Goal: Check status: Check status

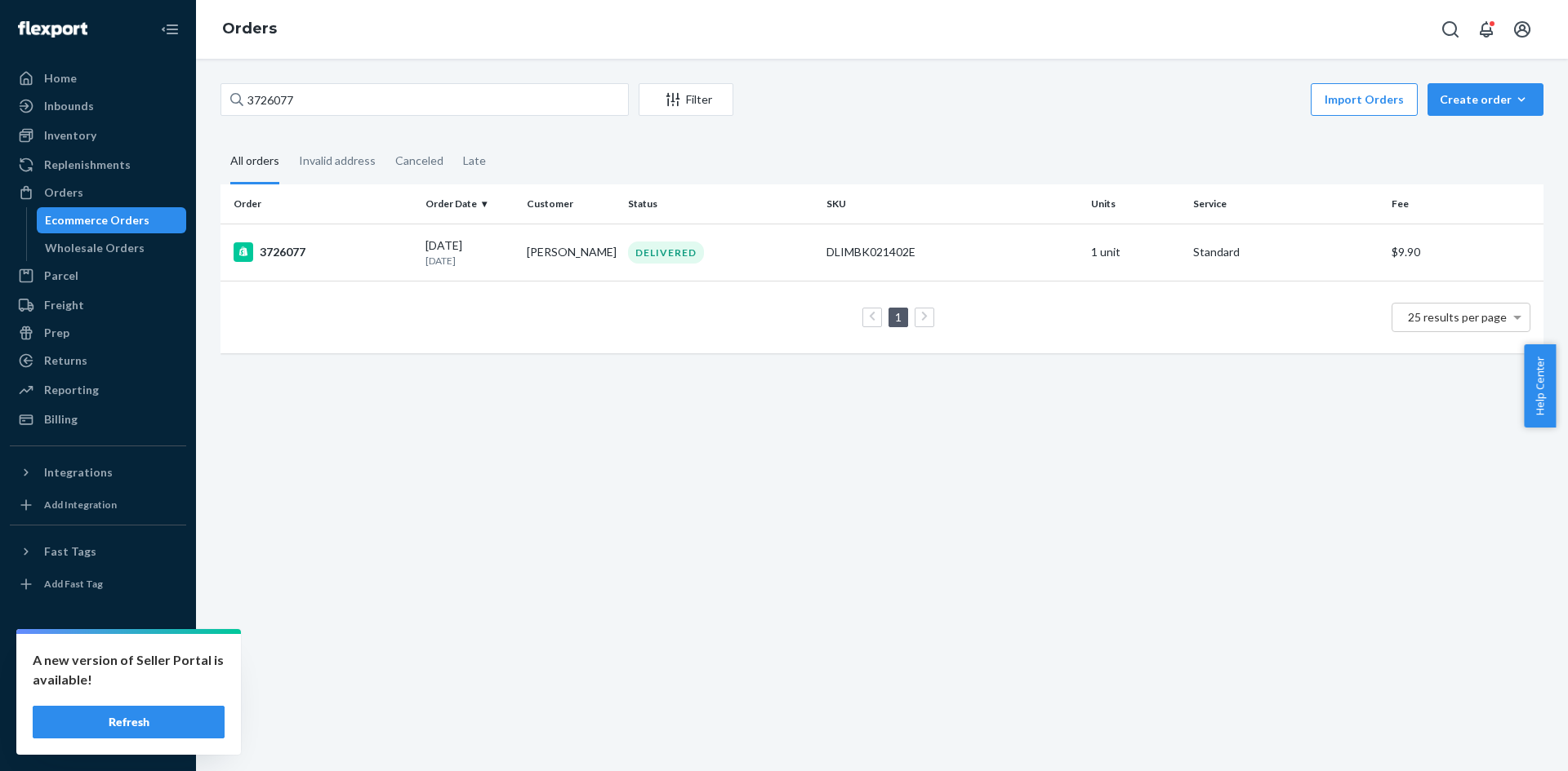
click at [288, 102] on input "3726077" at bounding box center [425, 100] width 408 height 33
click at [110, 220] on div "Ecommerce Orders" at bounding box center [97, 220] width 105 height 17
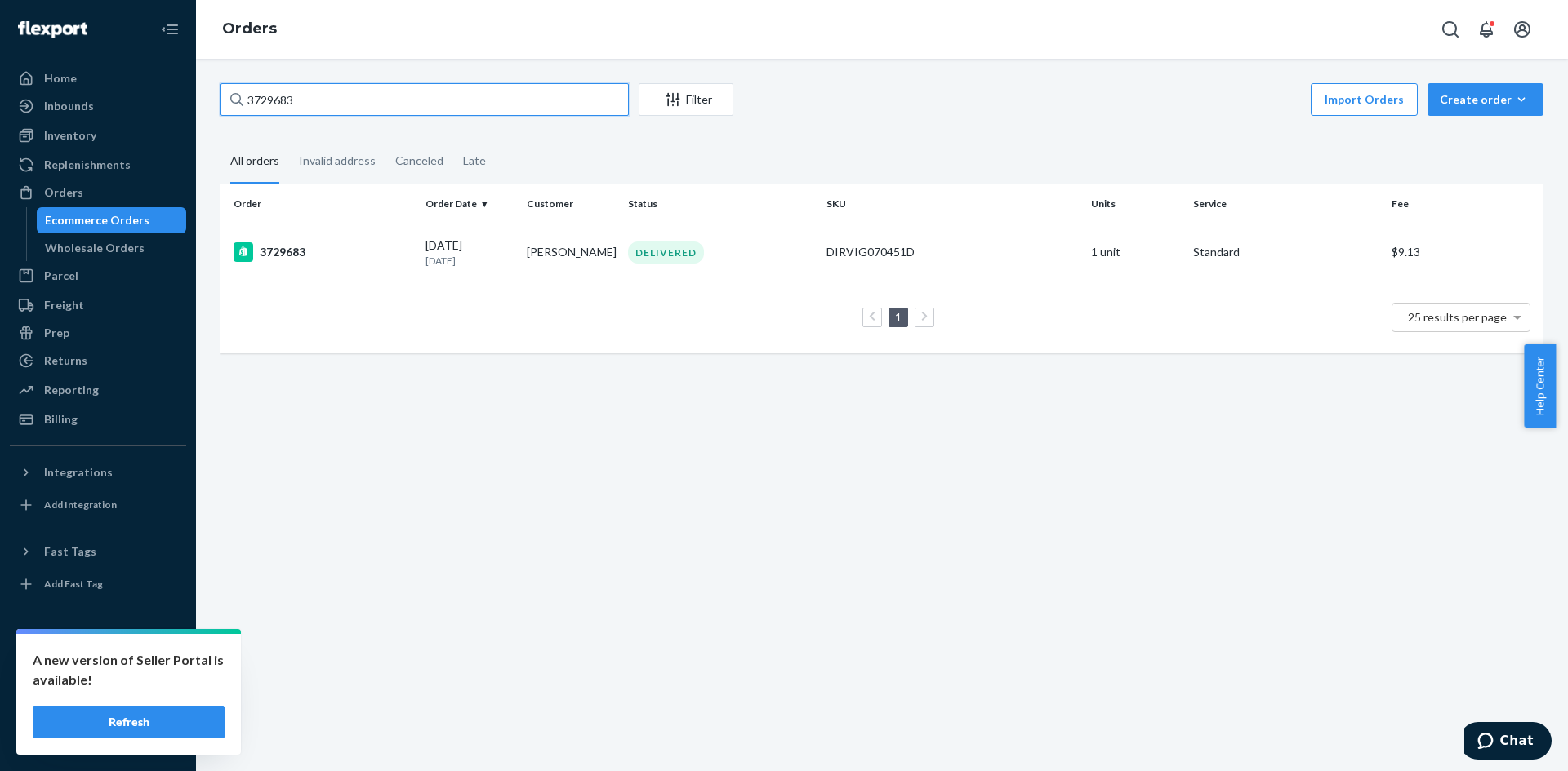
click at [290, 104] on input "3729683" at bounding box center [425, 100] width 408 height 33
paste input "59084"
type input "3759084"
click at [374, 258] on div "3759084" at bounding box center [323, 252] width 179 height 19
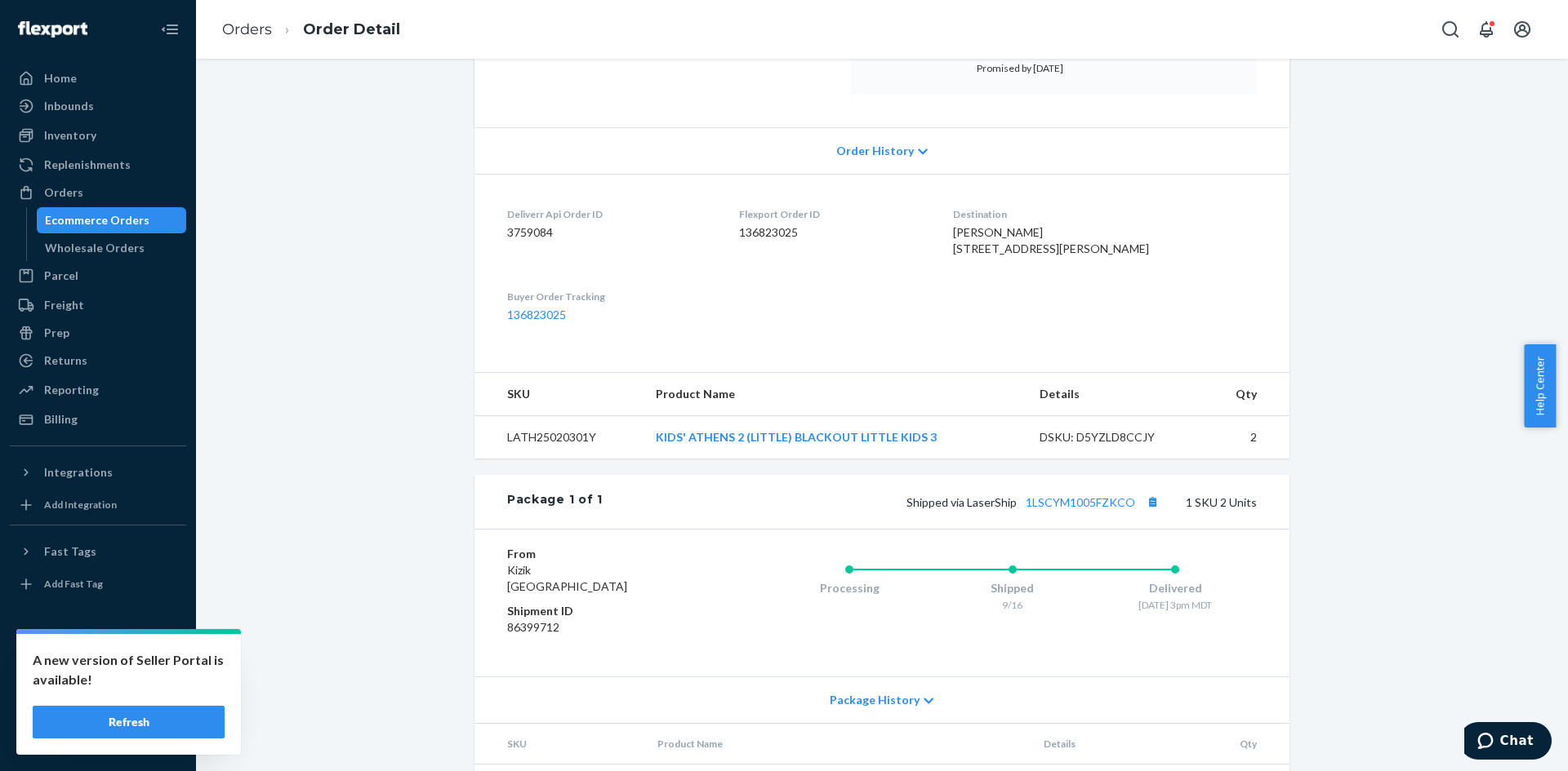
scroll to position [371, 0]
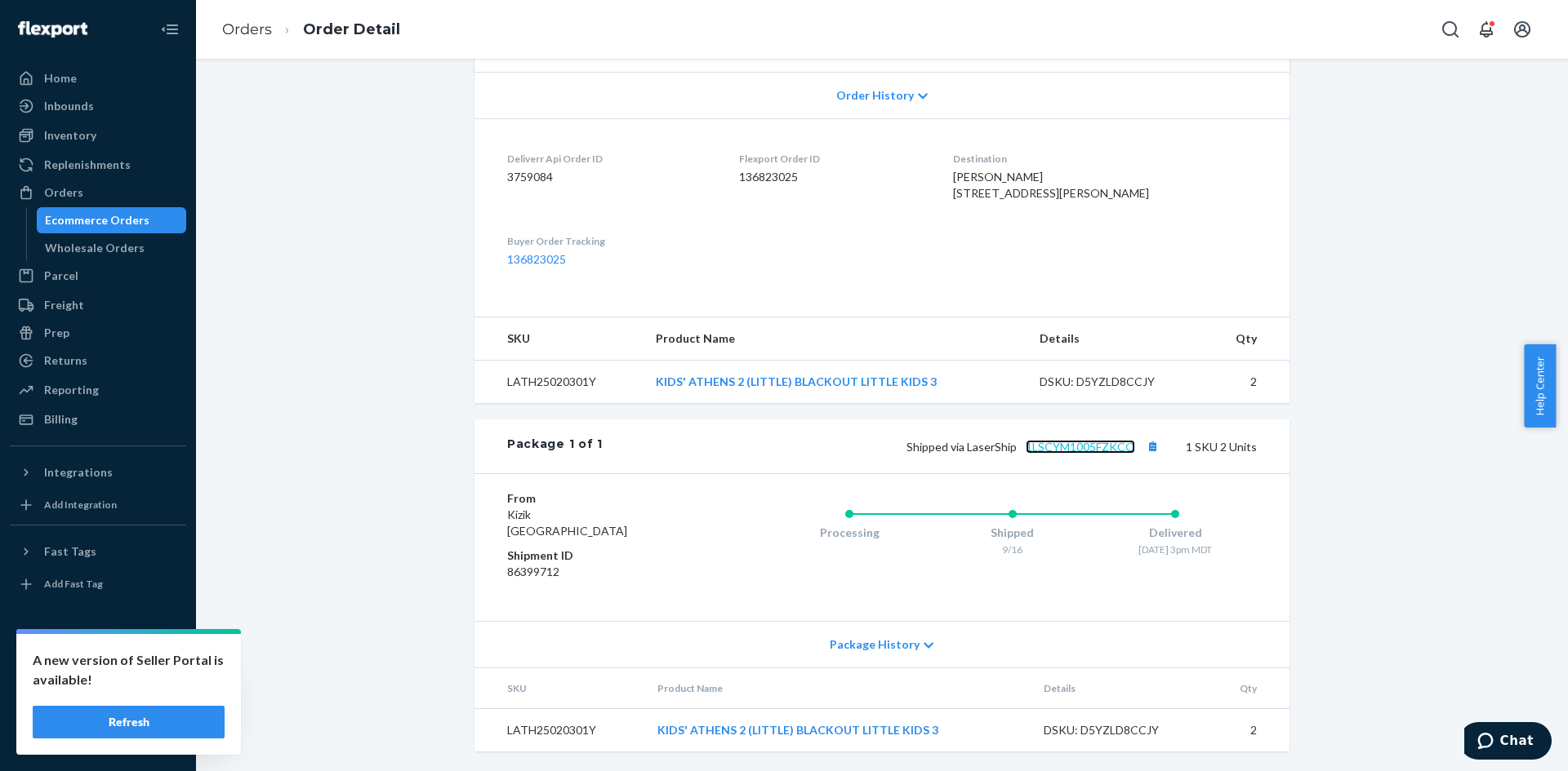
click at [1053, 443] on link "1LSCYM1005FZKCO" at bounding box center [1080, 447] width 110 height 14
click at [76, 213] on div "Ecommerce Orders" at bounding box center [97, 220] width 105 height 17
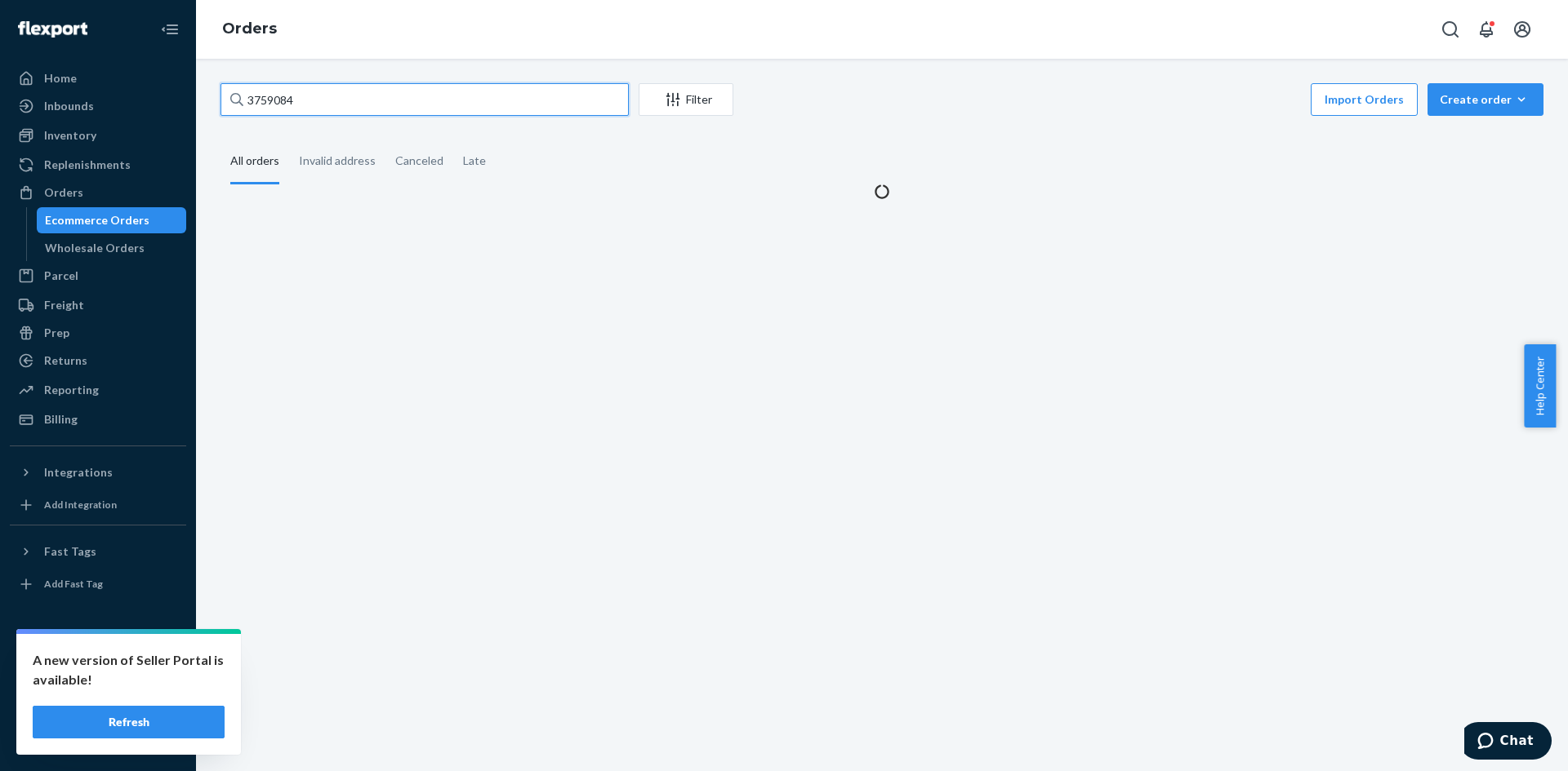
click at [306, 102] on input "3759084" at bounding box center [425, 100] width 408 height 33
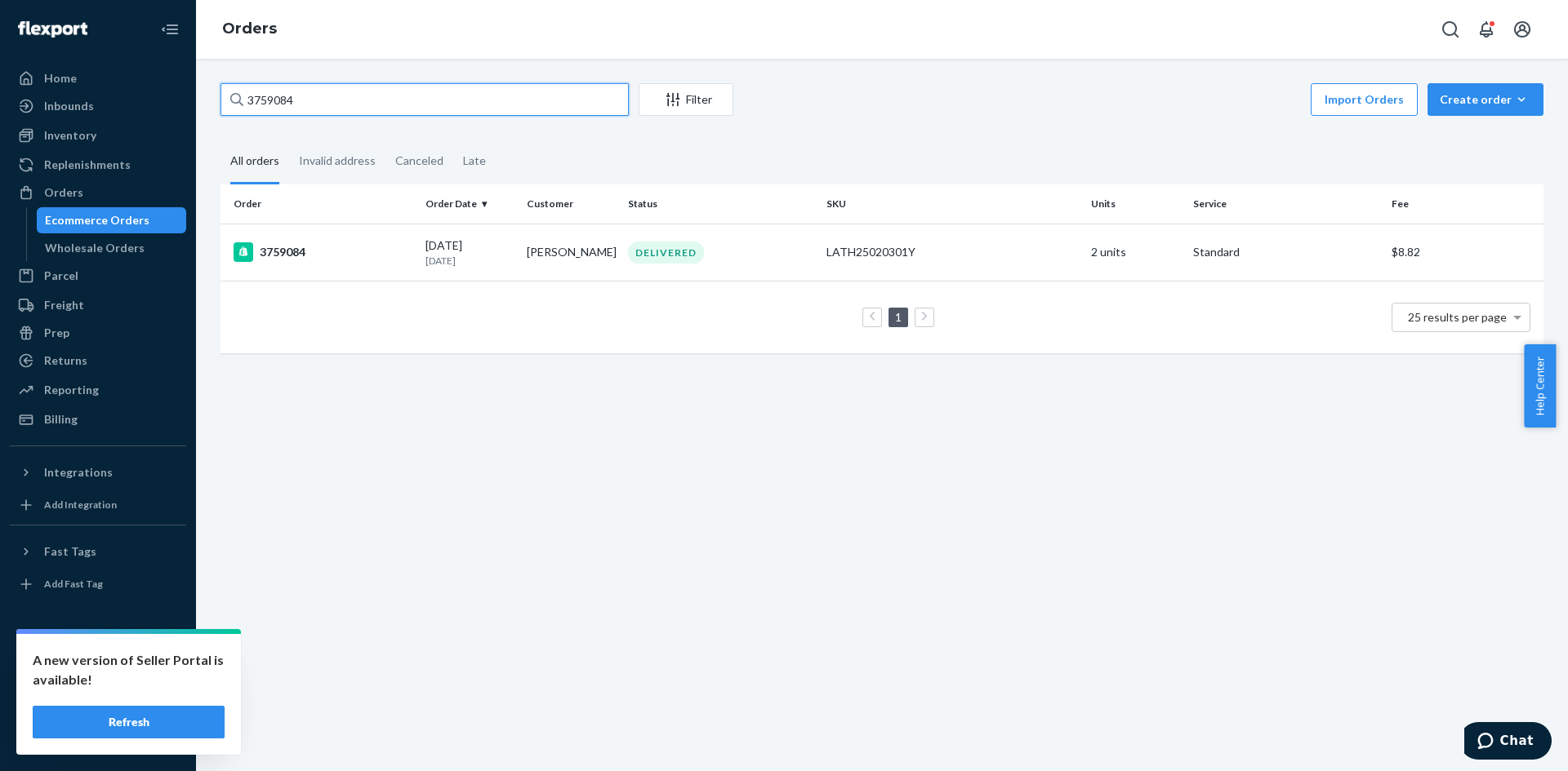
click at [306, 102] on input "3759084" at bounding box center [425, 100] width 408 height 33
paste input "16"
click at [286, 116] on div "3759016 Filter Import Orders Create order Ecommerce order Removal order" at bounding box center [882, 102] width 1323 height 37
click at [285, 110] on input "3759016" at bounding box center [425, 100] width 408 height 33
click at [281, 108] on input "3759016" at bounding box center [425, 100] width 408 height 33
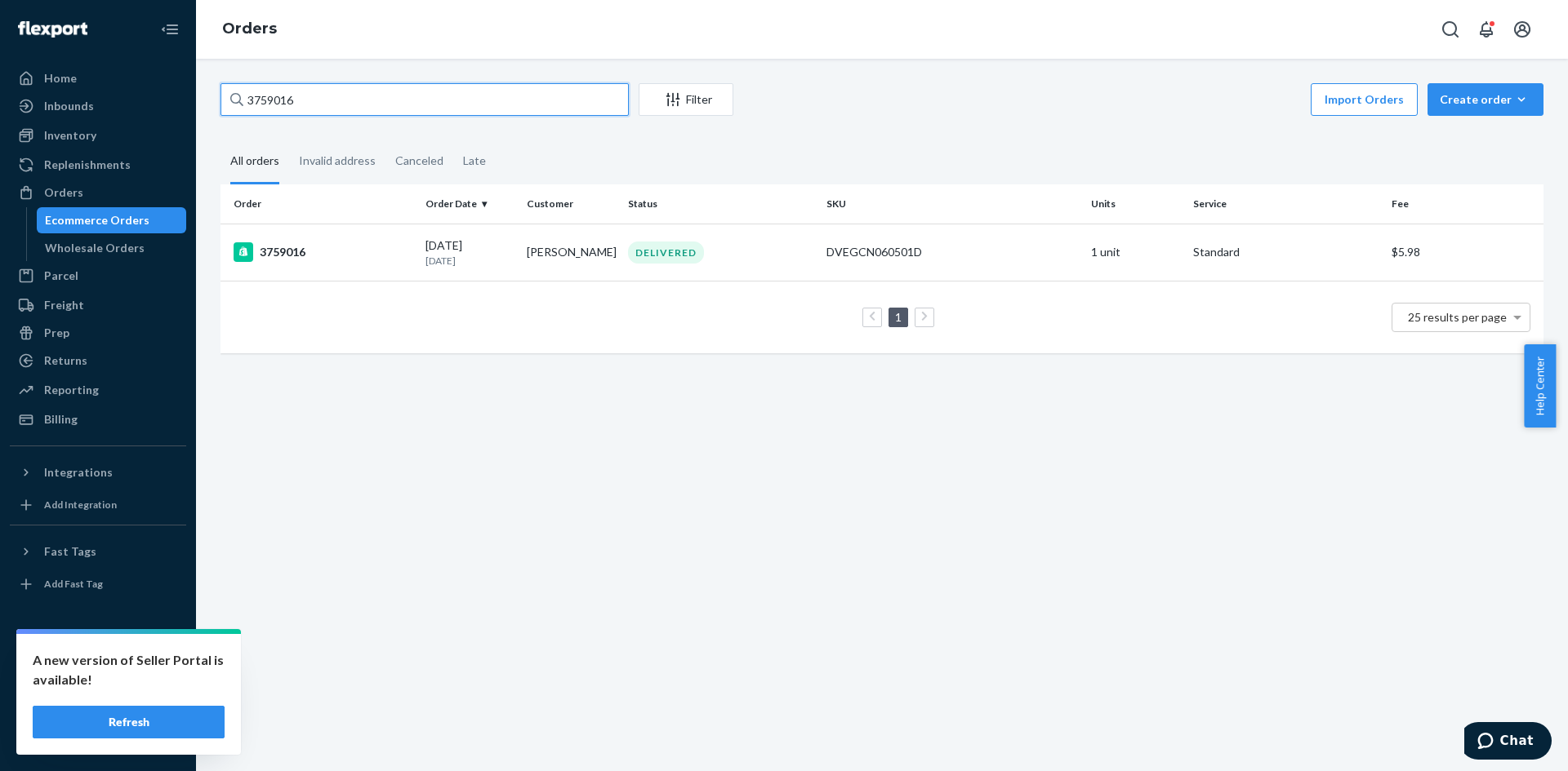
click at [281, 108] on input "3759016" at bounding box center [425, 100] width 408 height 33
paste input "41402"
click at [322, 101] on input "3741402" at bounding box center [425, 100] width 408 height 33
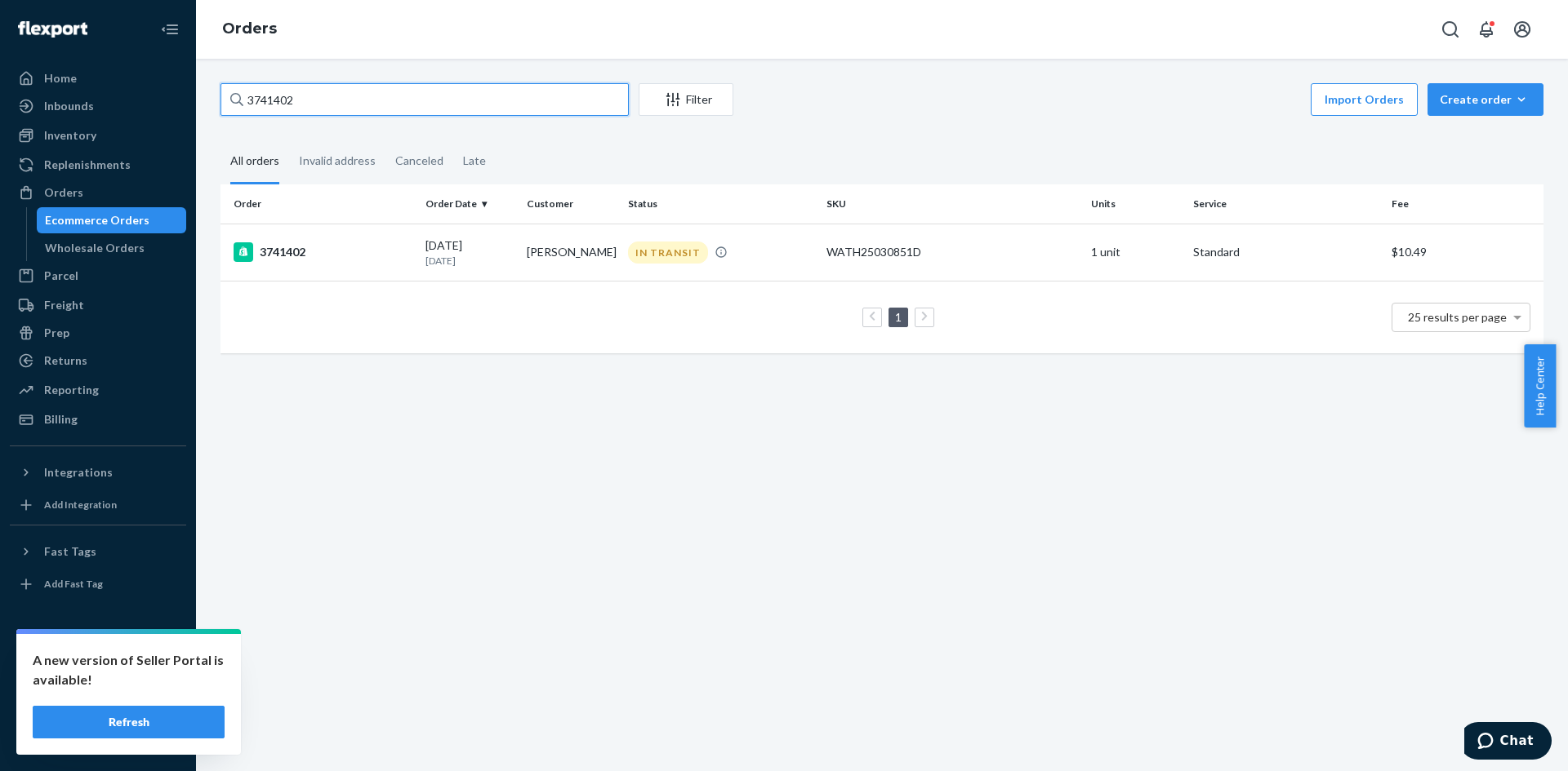
paste input "681044"
click at [263, 110] on input "3681044" at bounding box center [425, 100] width 408 height 33
click at [259, 107] on input "3681044" at bounding box center [425, 100] width 408 height 33
click at [264, 100] on input "3681044" at bounding box center [425, 100] width 408 height 33
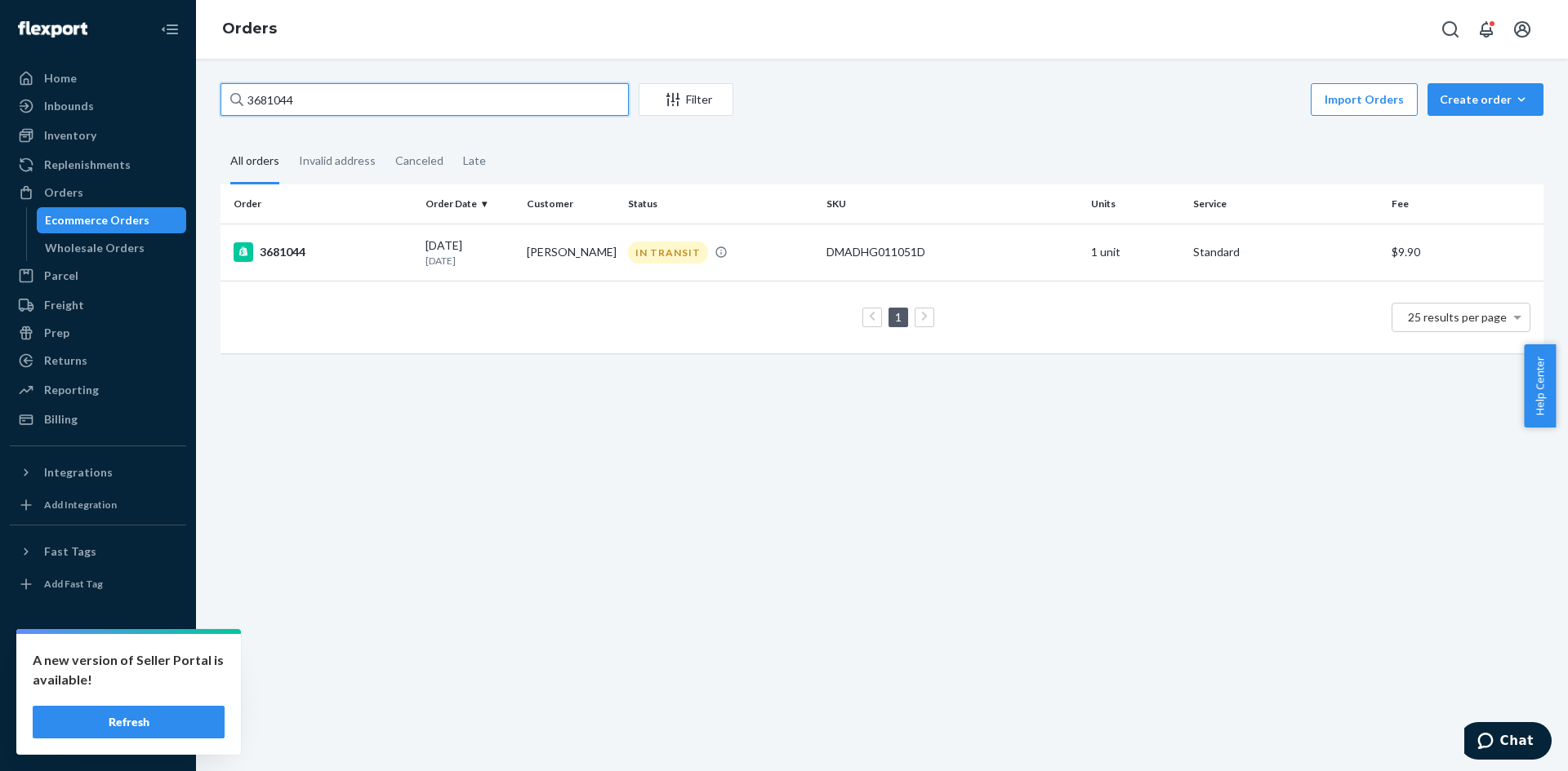
click at [264, 100] on input "3681044" at bounding box center [425, 100] width 408 height 33
paste input "743838"
type input "3743838"
